Goal: Communication & Community: Participate in discussion

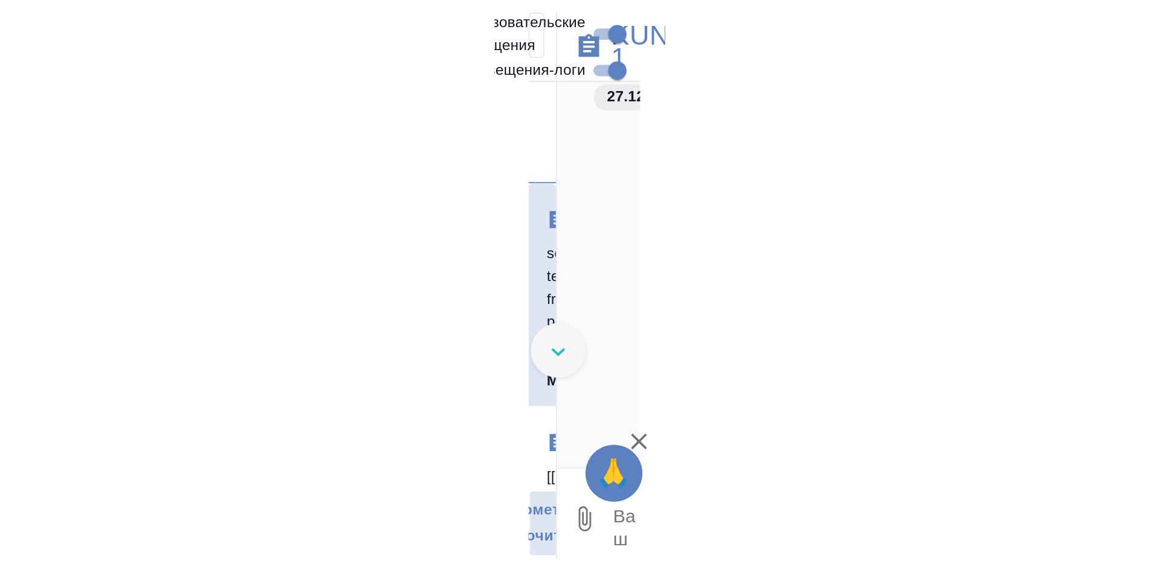
scroll to position [21785, 0]
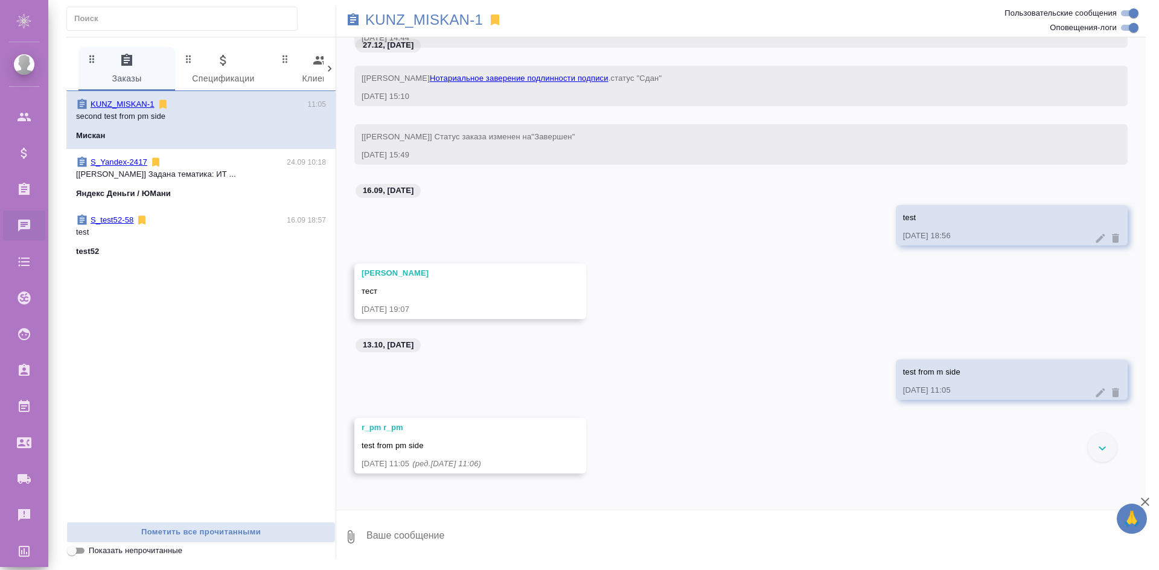
click at [110, 541] on textarea at bounding box center [755, 537] width 780 height 41
type textarea "my test"
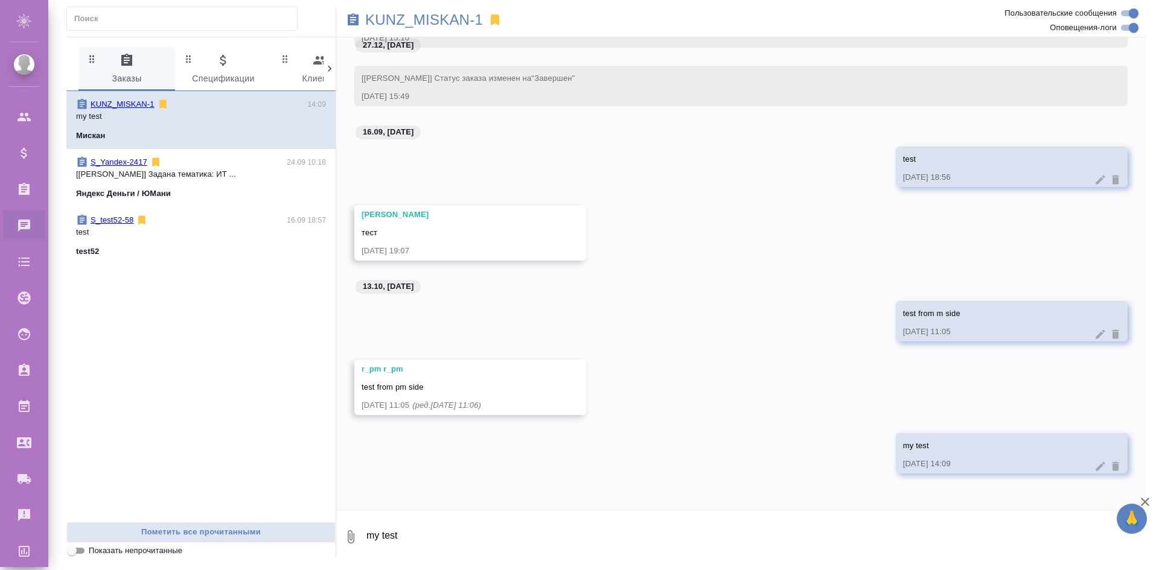
click at [110, 469] on icon at bounding box center [1100, 466] width 9 height 9
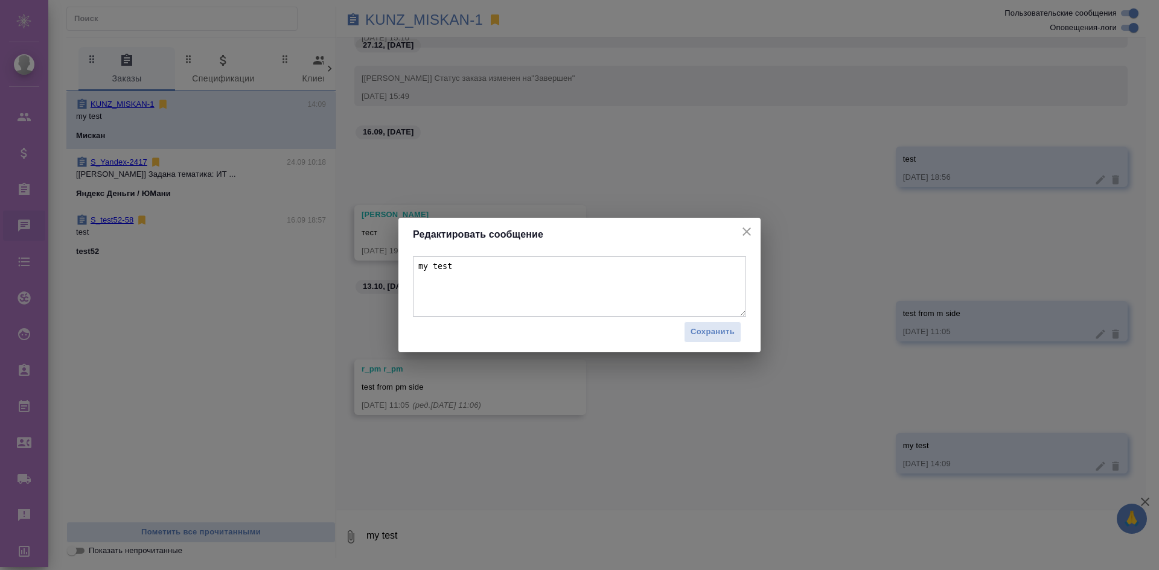
click at [110, 265] on textarea "my test" at bounding box center [579, 286] width 333 height 60
type textarea "my test 1"
click at [110, 326] on span "Сохранить" at bounding box center [712, 332] width 44 height 14
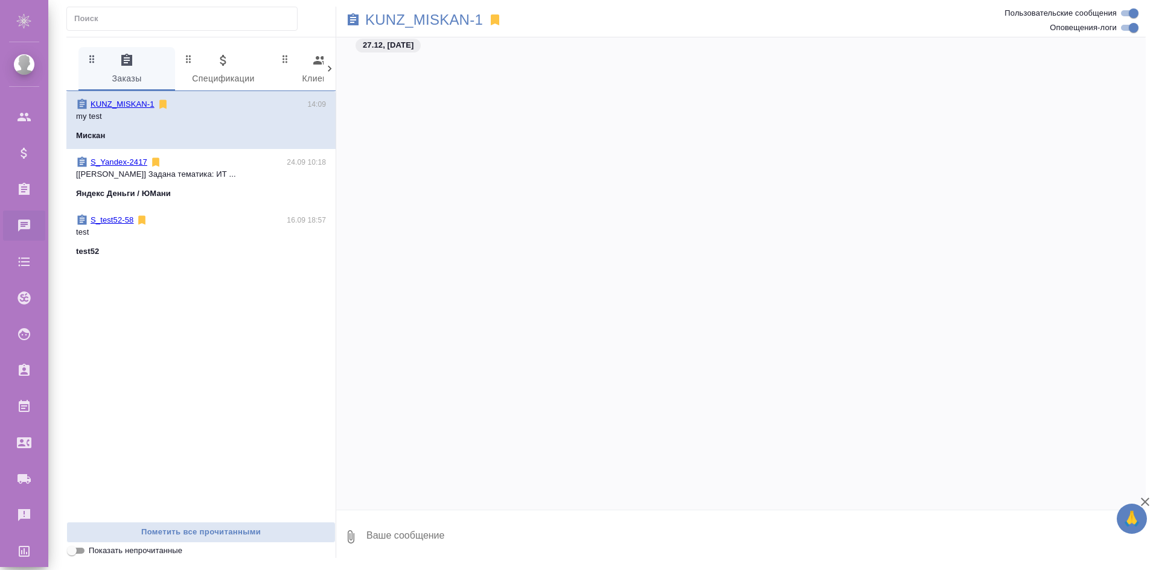
scroll to position [21844, 0]
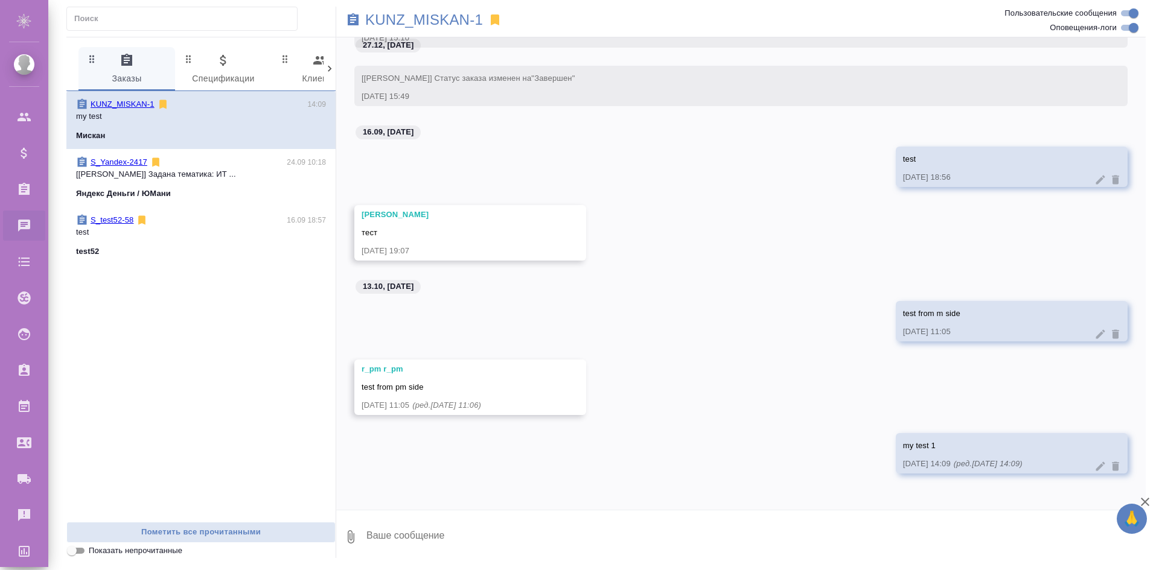
click at [1112, 468] on icon at bounding box center [1115, 466] width 7 height 9
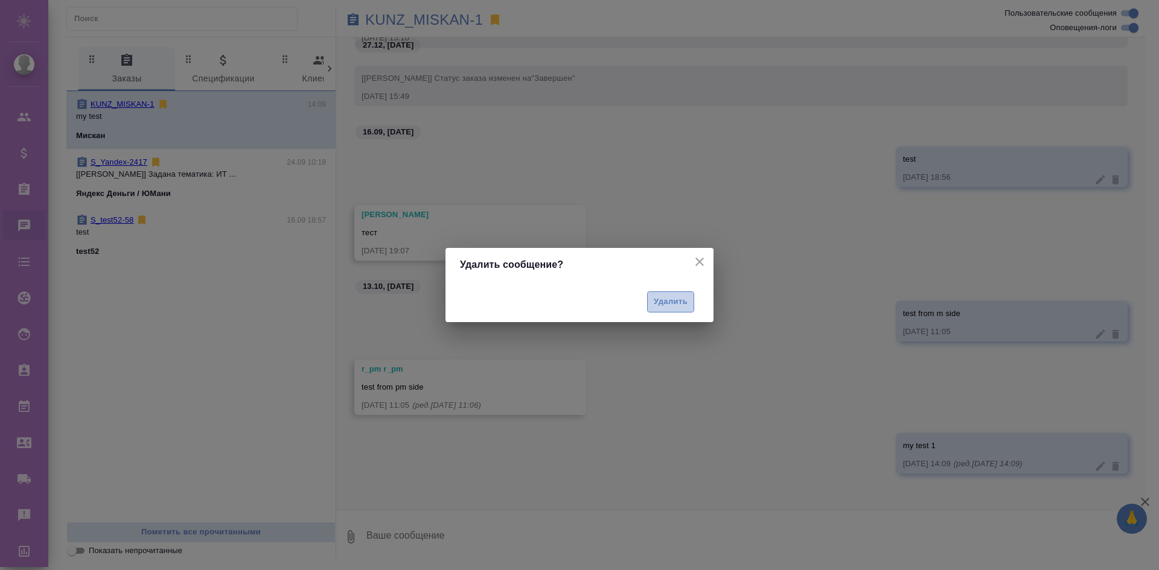
click at [658, 297] on span "Удалить" at bounding box center [671, 302] width 34 height 14
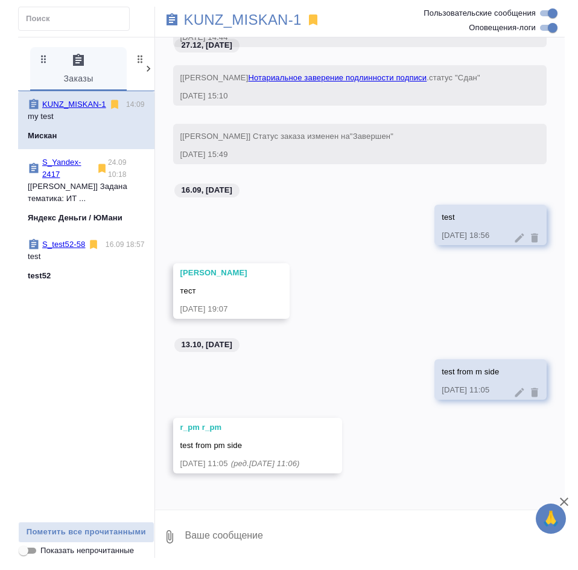
scroll to position [21798, 0]
click at [357, 518] on textarea at bounding box center [374, 536] width 381 height 41
type textarea "test from me"
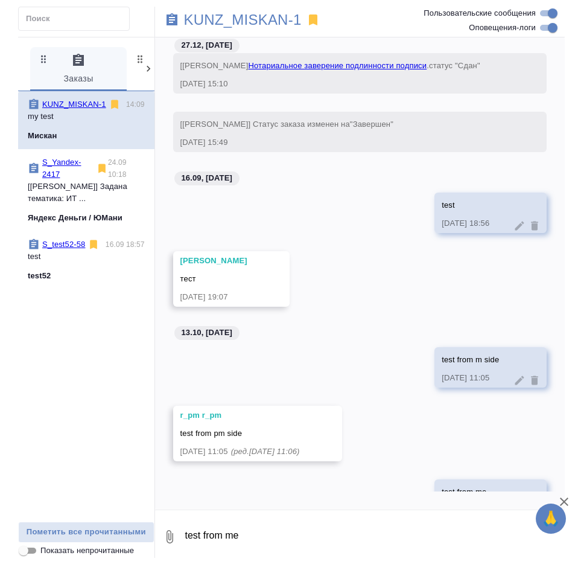
scroll to position [21856, 0]
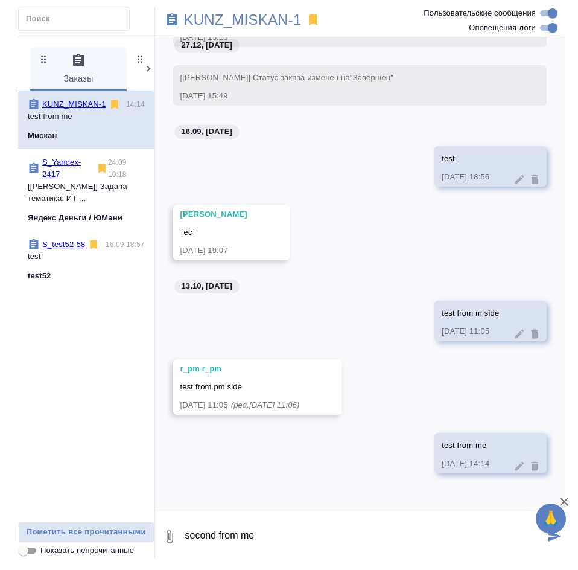
type textarea "second from me"
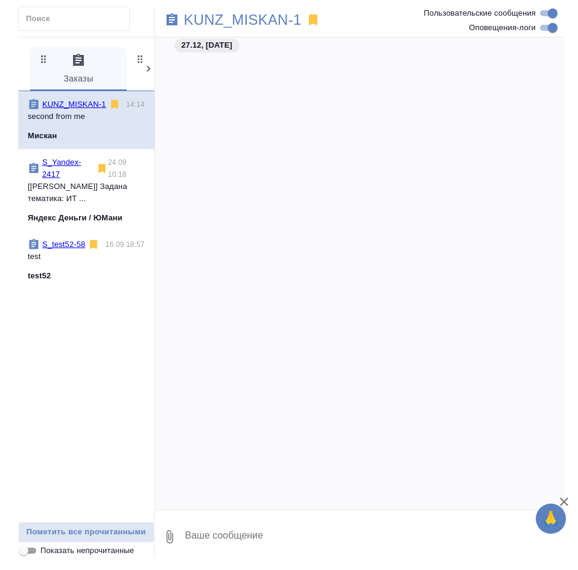
scroll to position [21915, 0]
